Goal: Task Accomplishment & Management: Manage account settings

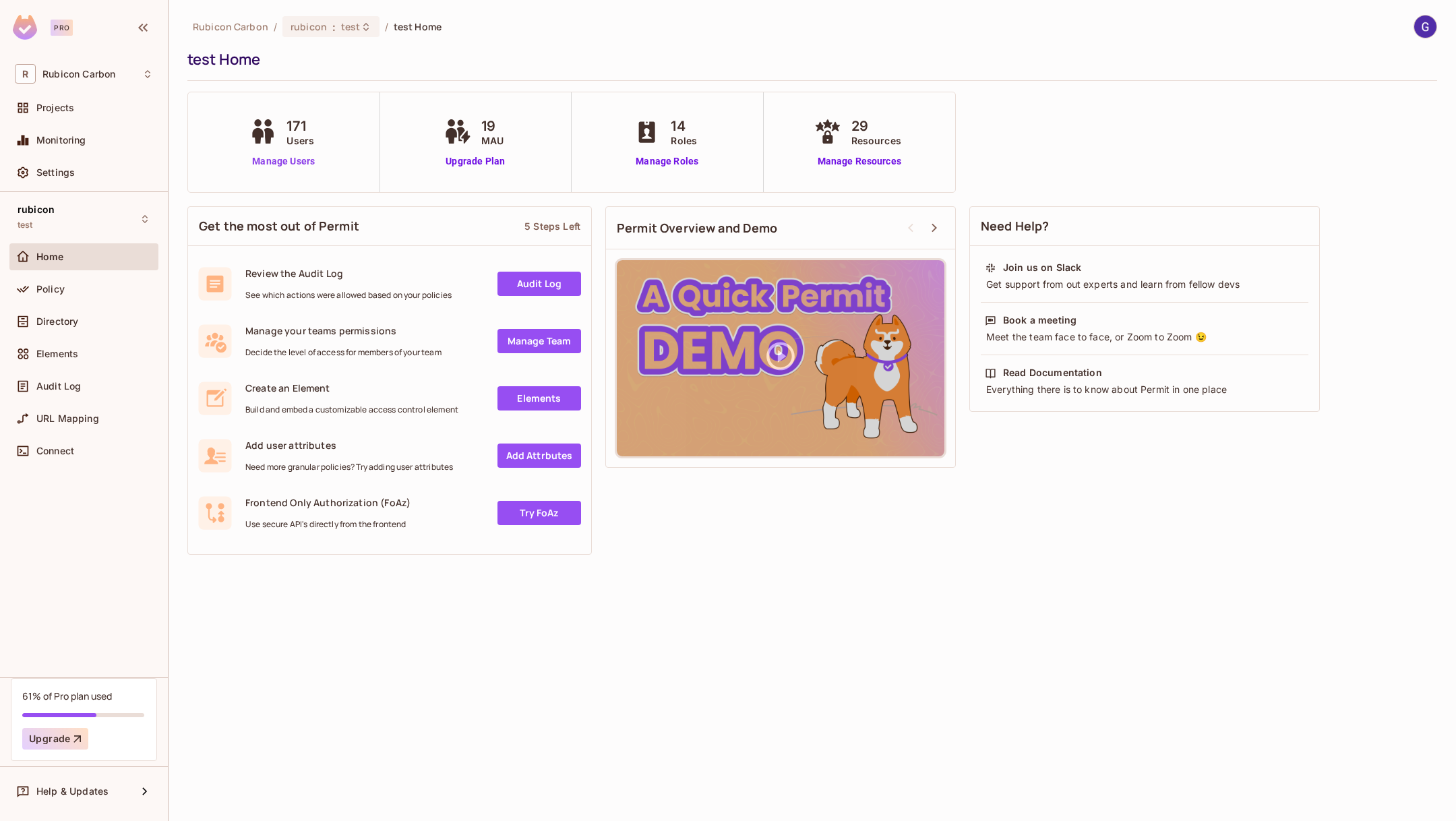
click at [267, 166] on link "Manage Users" at bounding box center [283, 162] width 75 height 15
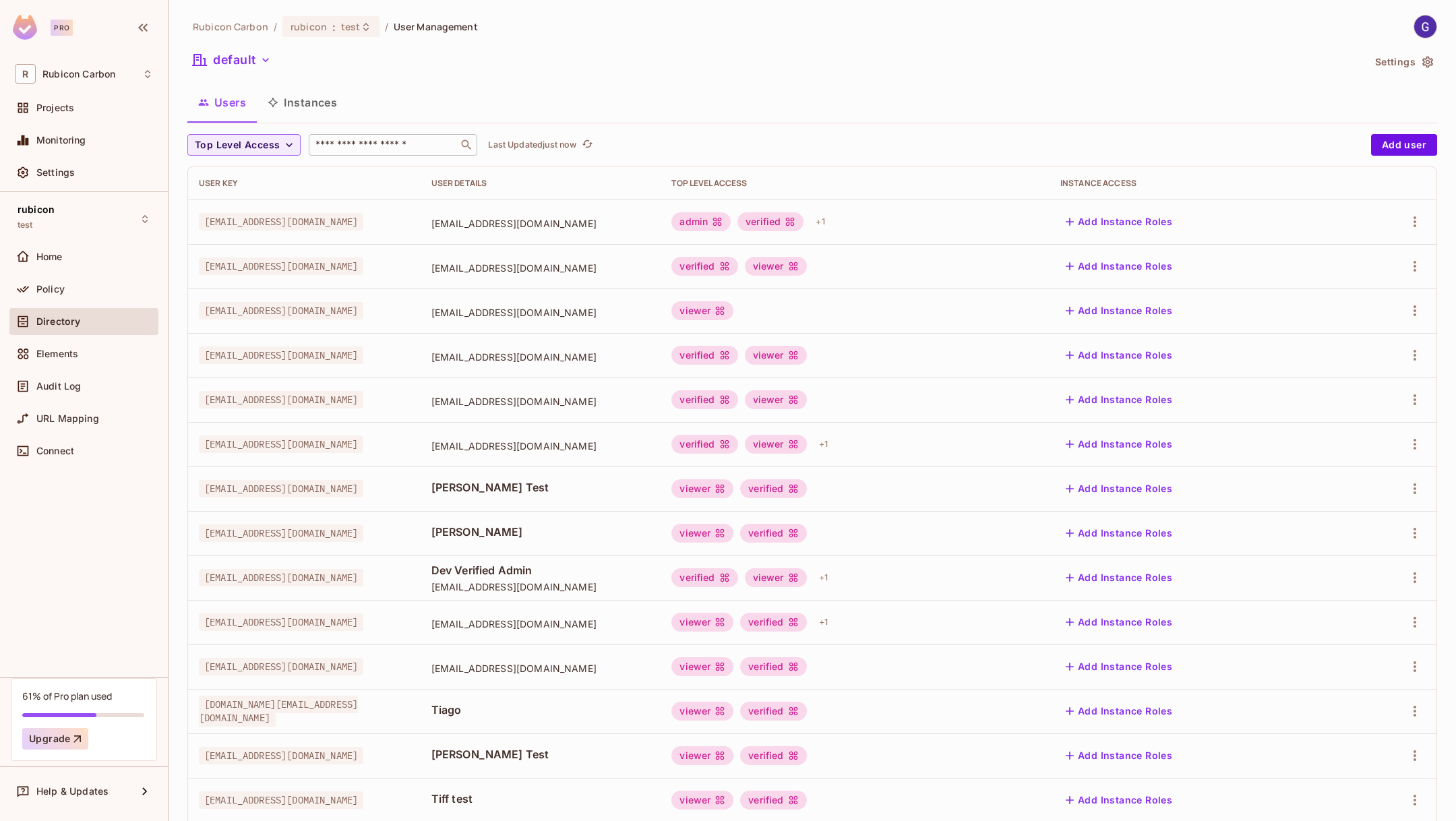
click at [371, 135] on div "​" at bounding box center [393, 145] width 169 height 22
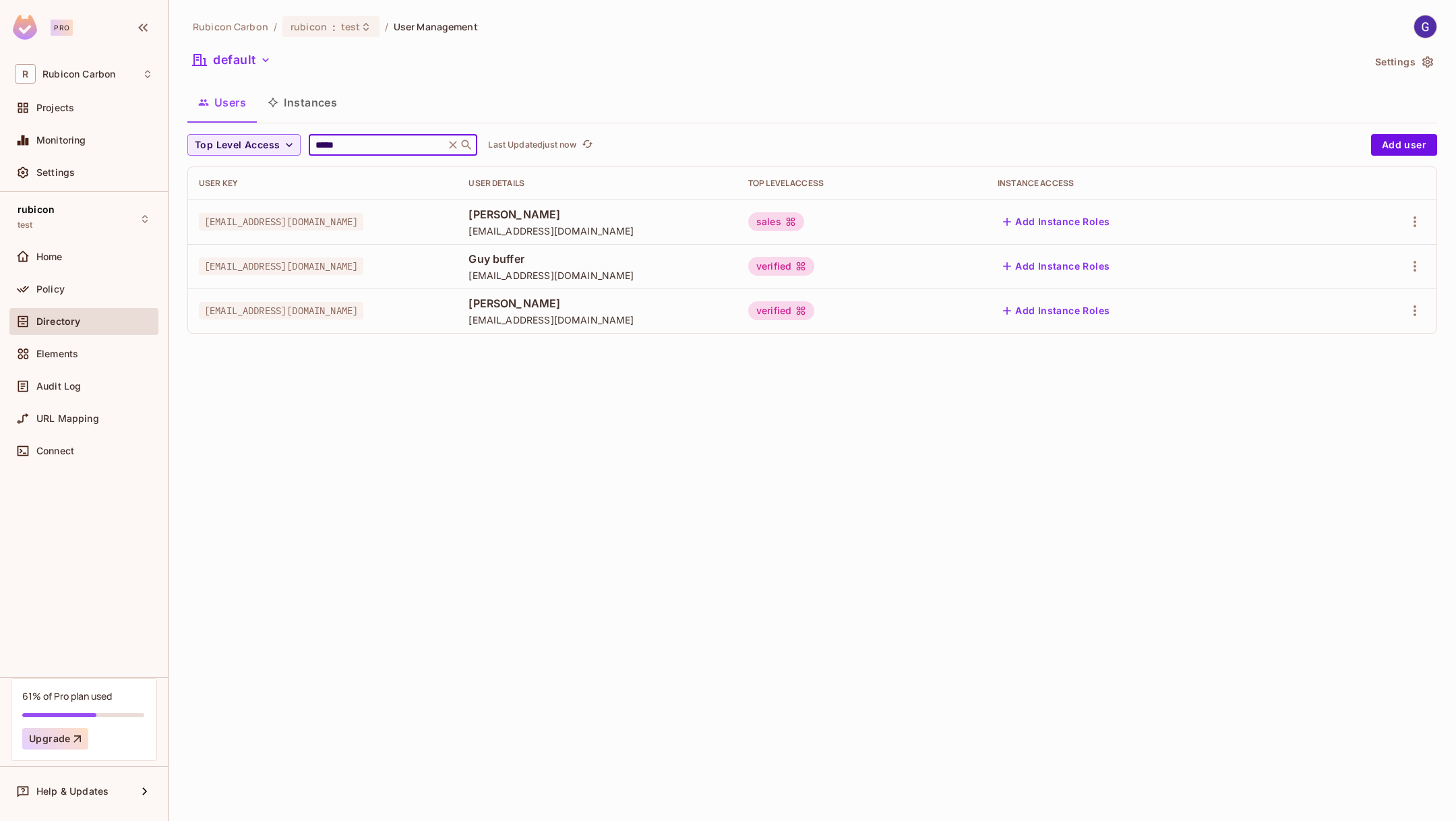
type input "*****"
click at [818, 80] on div "Rubicon Carbon / rubicon : test / User Management default Settings Users Instan…" at bounding box center [812, 179] width 1250 height 330
click at [1415, 223] on icon "button" at bounding box center [1415, 222] width 16 height 16
click at [1340, 255] on div "Edit" at bounding box center [1344, 252] width 18 height 14
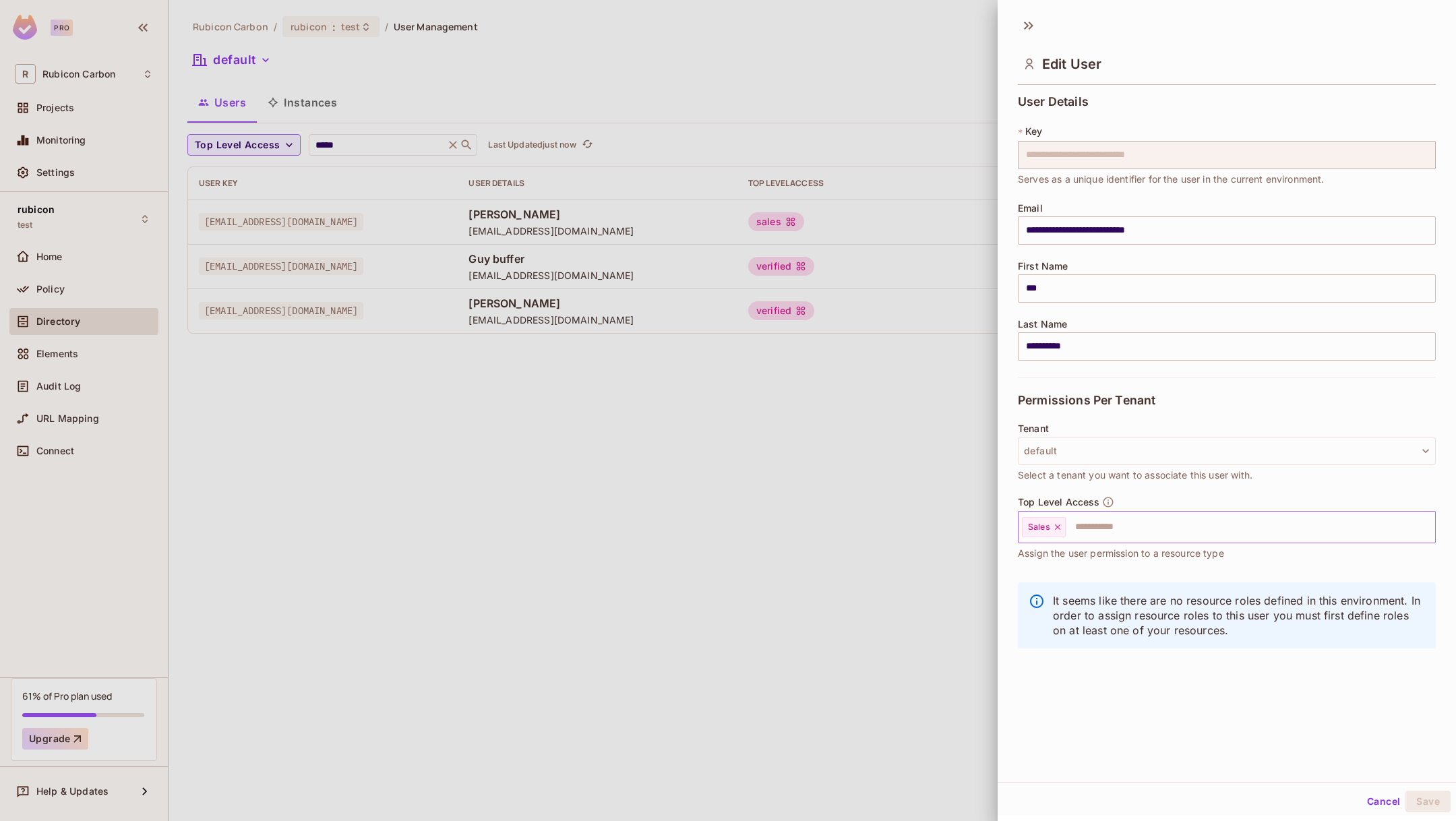
click at [1060, 525] on icon at bounding box center [1057, 527] width 9 height 9
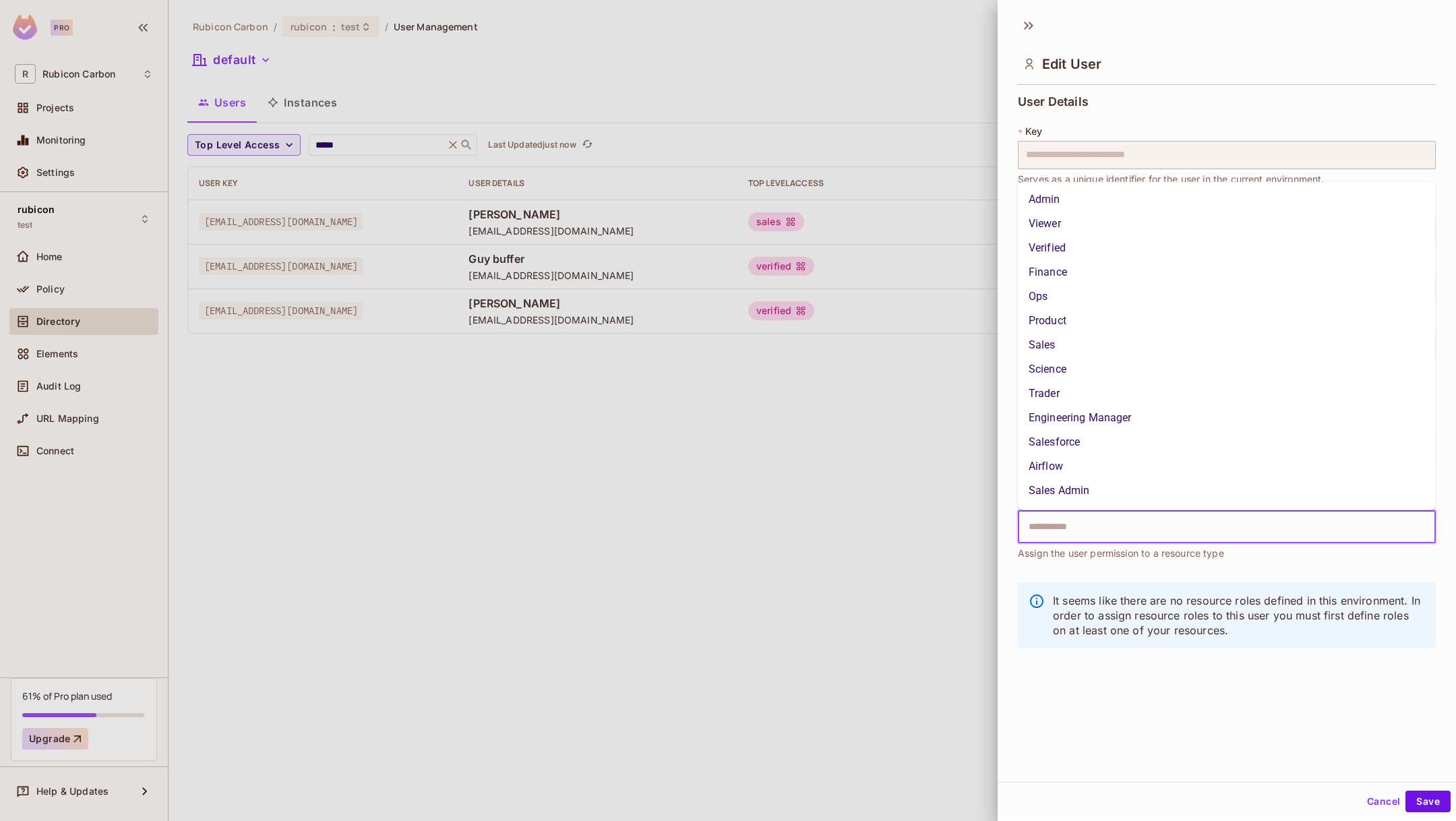
click at [1074, 531] on input "text" at bounding box center [1215, 528] width 389 height 27
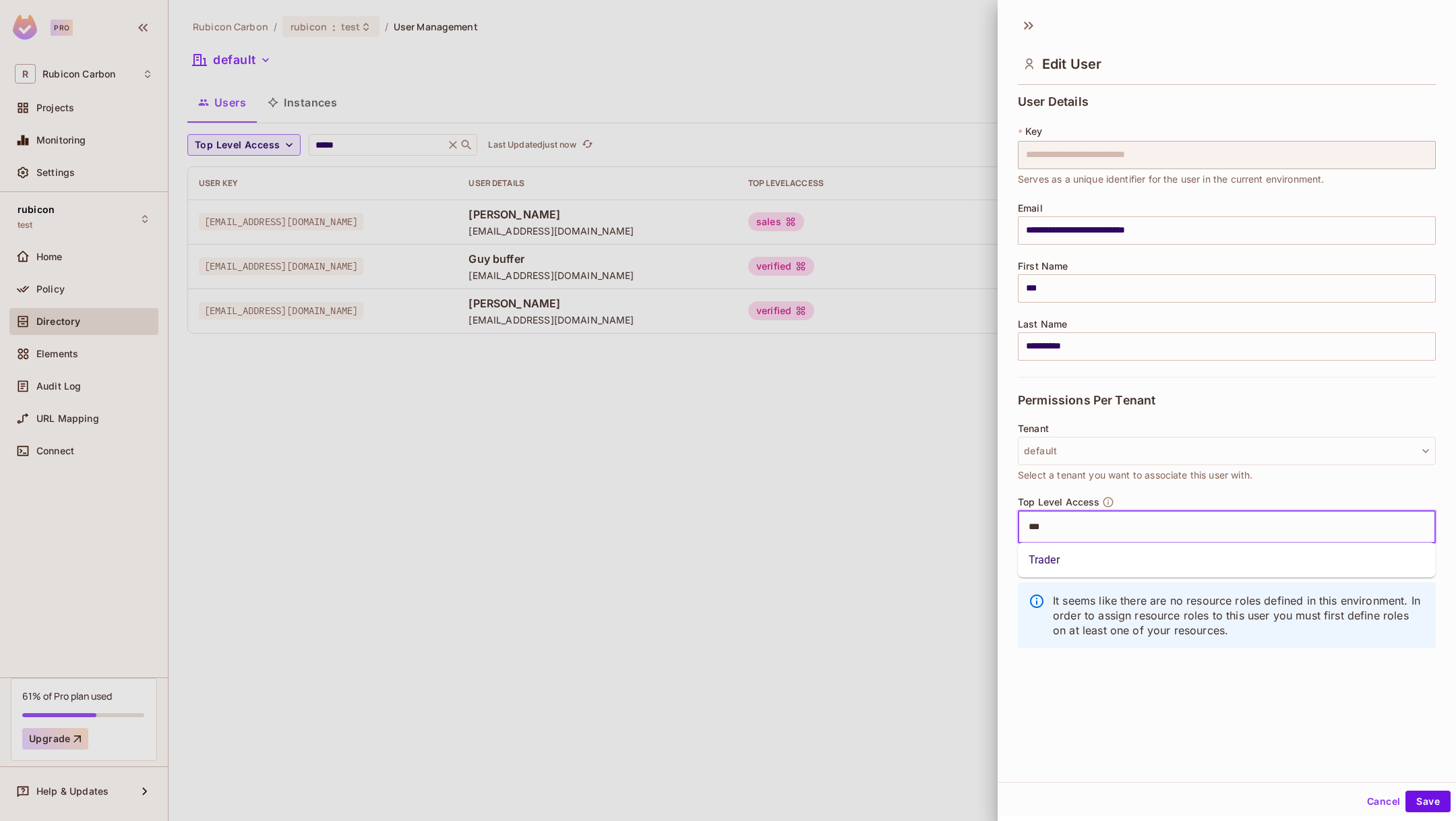
type input "****"
click at [1065, 564] on li "Trader" at bounding box center [1227, 560] width 418 height 25
click at [1427, 801] on button "Save" at bounding box center [1427, 802] width 45 height 22
